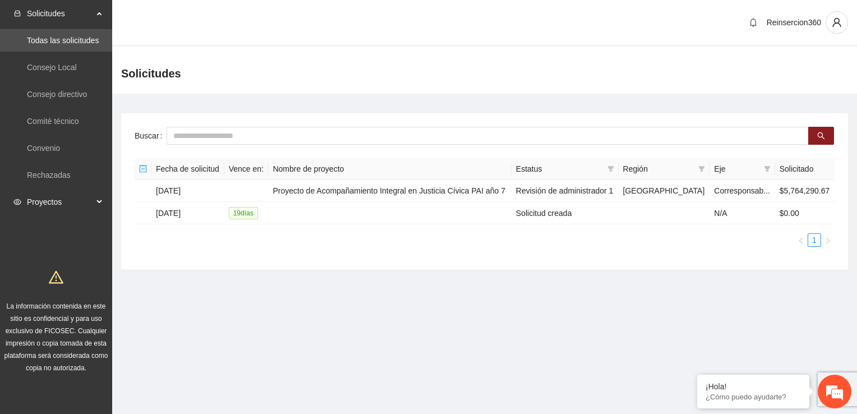
click at [65, 205] on span "Proyectos" at bounding box center [60, 202] width 66 height 22
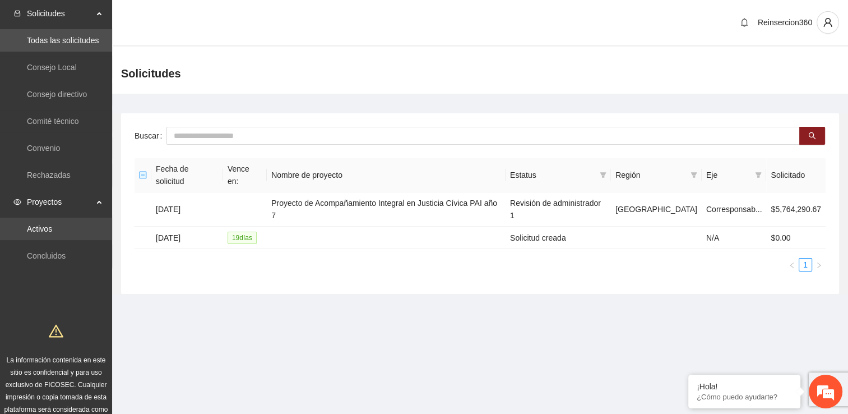
click at [52, 227] on link "Activos" at bounding box center [39, 228] width 25 height 9
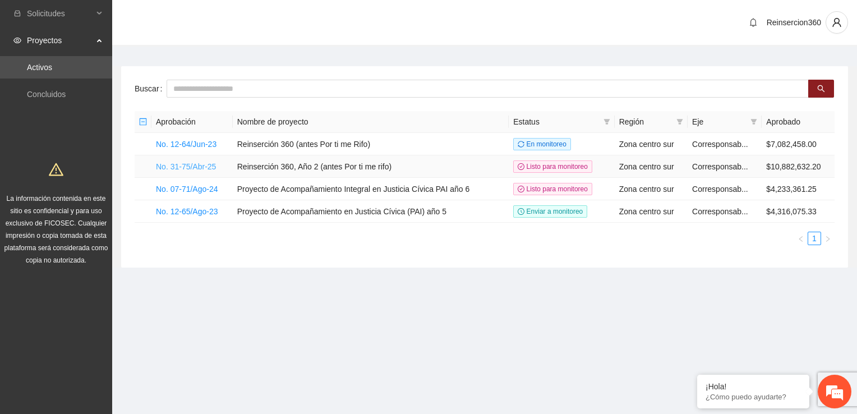
click at [191, 165] on link "No. 31-75/Abr-25" at bounding box center [186, 166] width 60 height 9
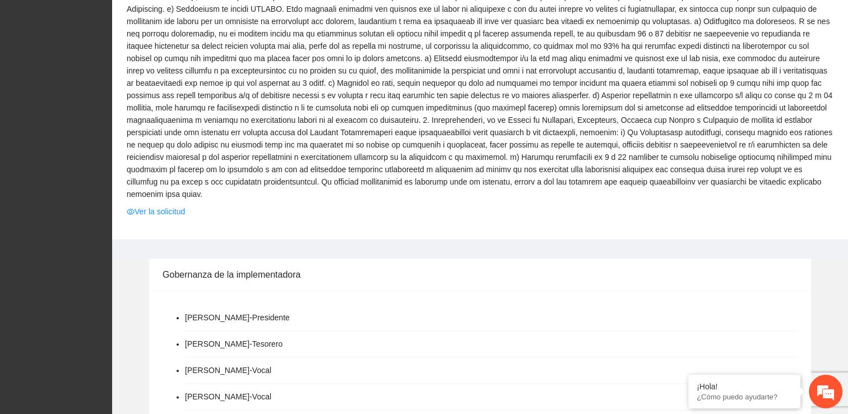
scroll to position [1211, 0]
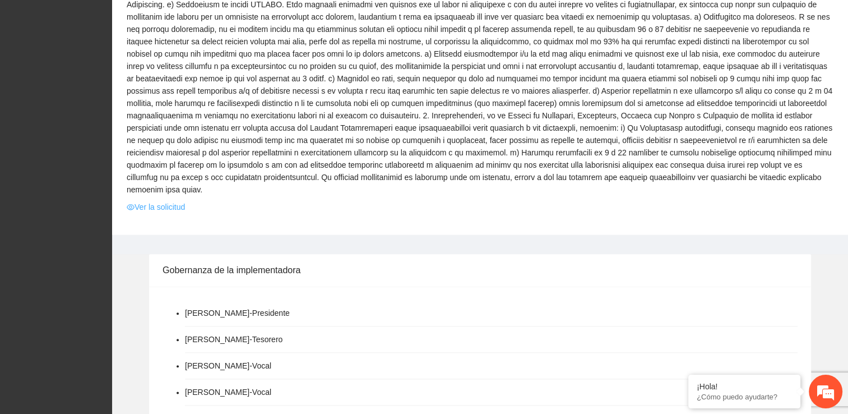
click at [164, 201] on link "Ver la solicitud" at bounding box center [156, 207] width 58 height 12
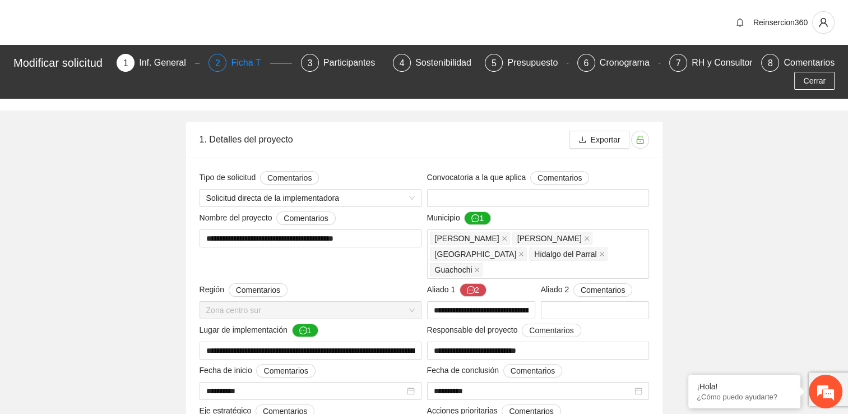
click at [243, 62] on div "Ficha T" at bounding box center [250, 63] width 39 height 18
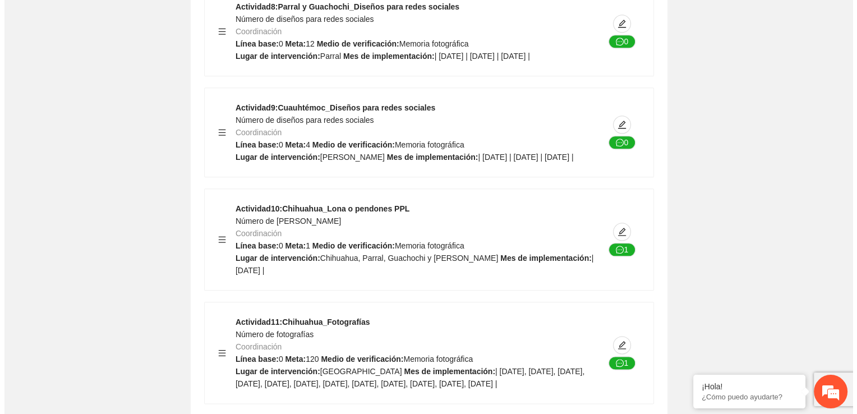
scroll to position [35201, 0]
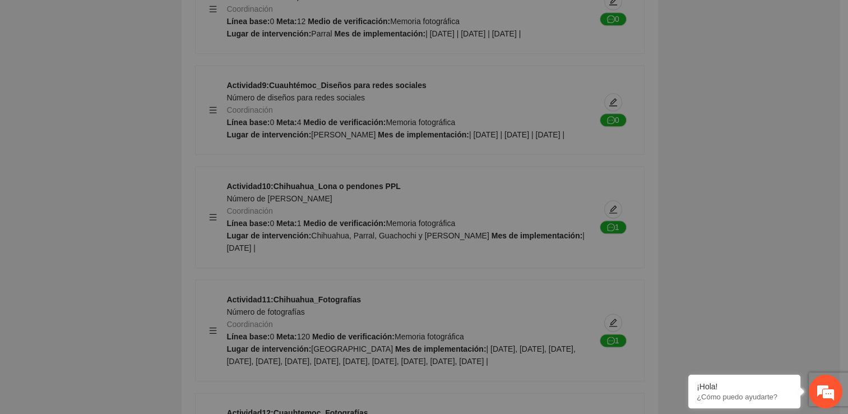
type textarea "*********"
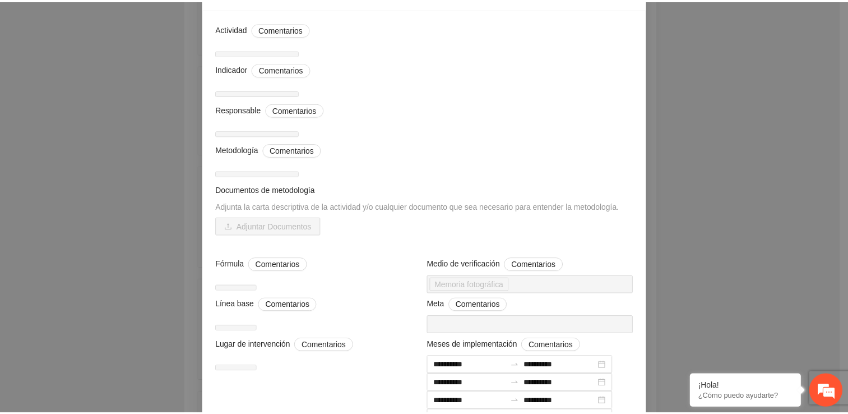
scroll to position [0, 0]
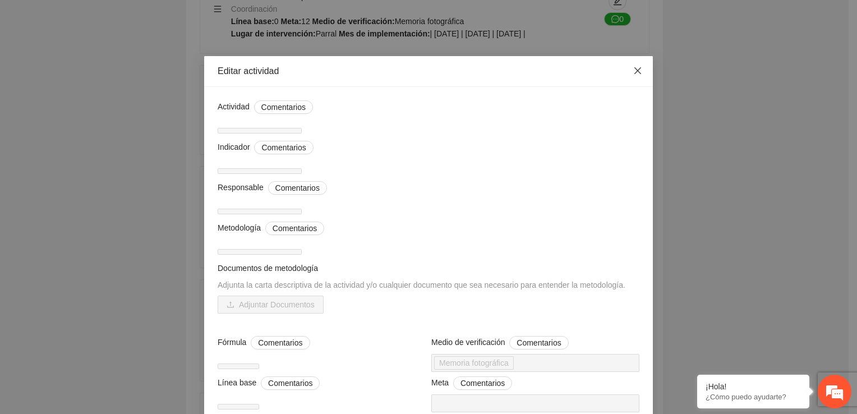
click at [635, 72] on icon "close" at bounding box center [637, 70] width 7 height 7
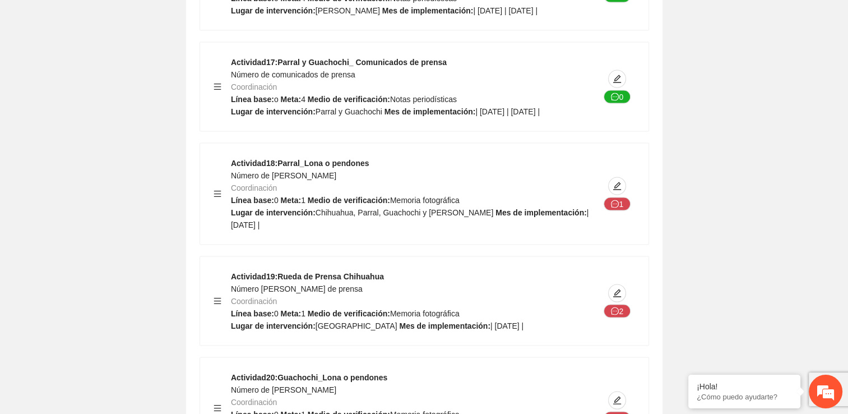
scroll to position [36098, 0]
